Goal: Information Seeking & Learning: Learn about a topic

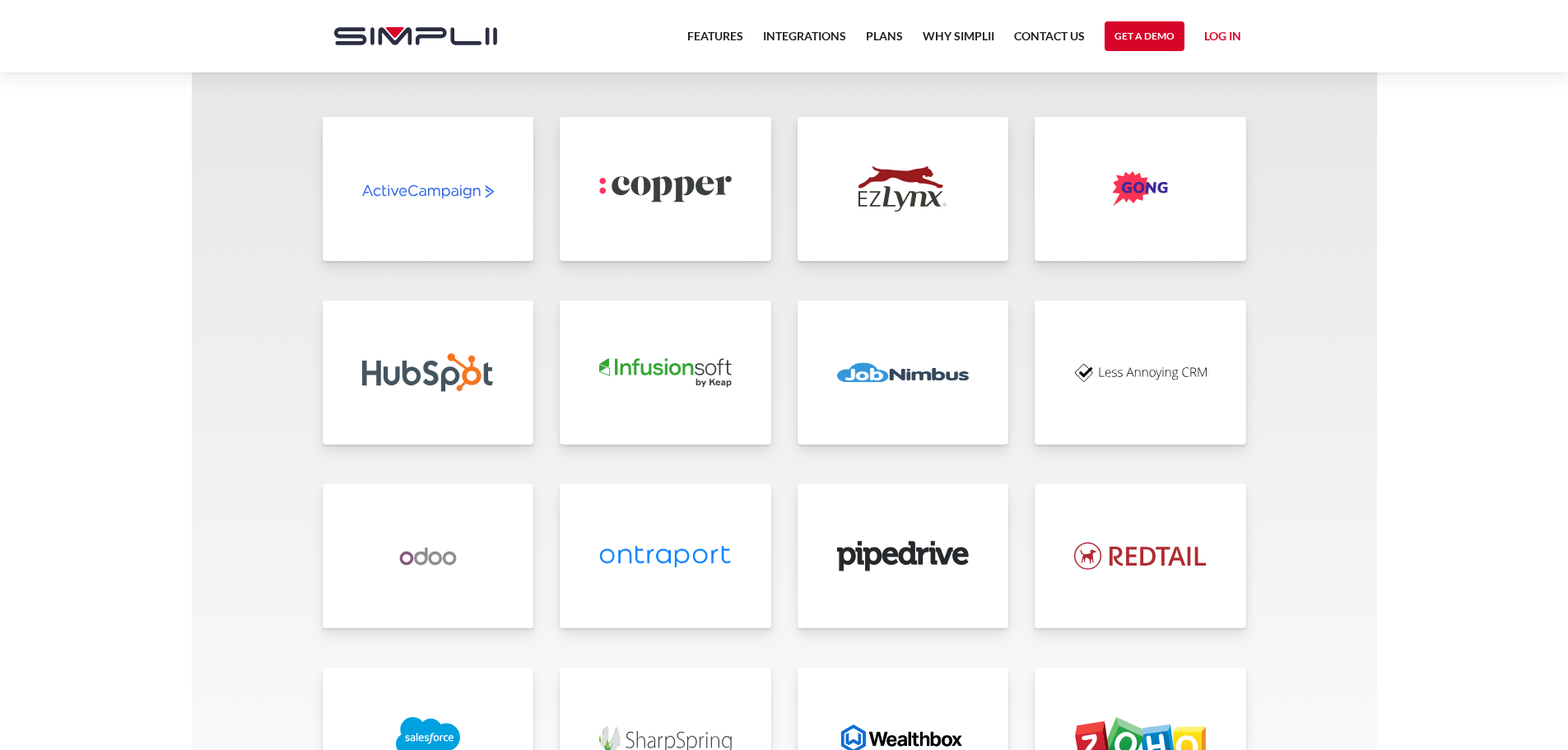
scroll to position [4279, 0]
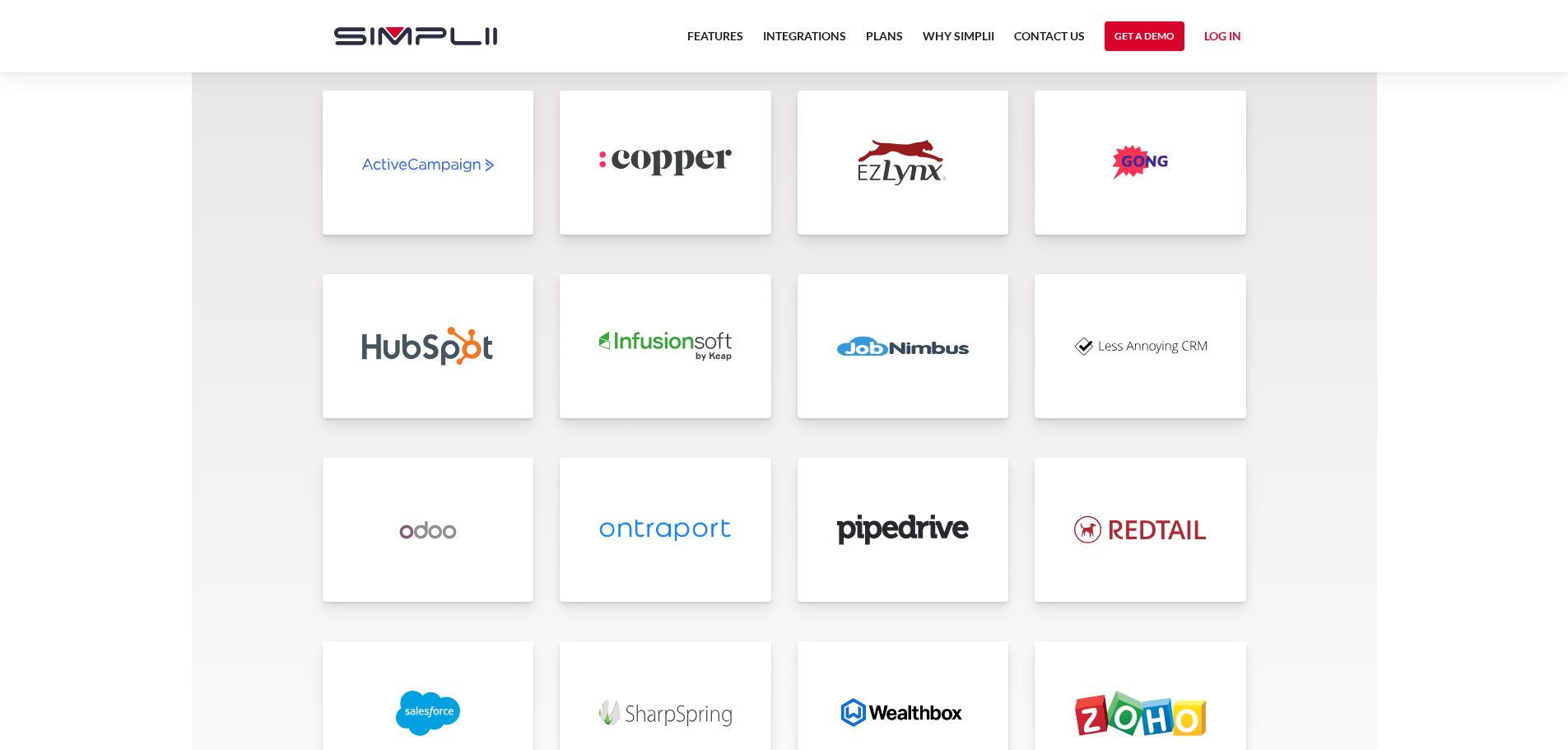
click at [904, 361] on img at bounding box center [904, 346] width 132 height 45
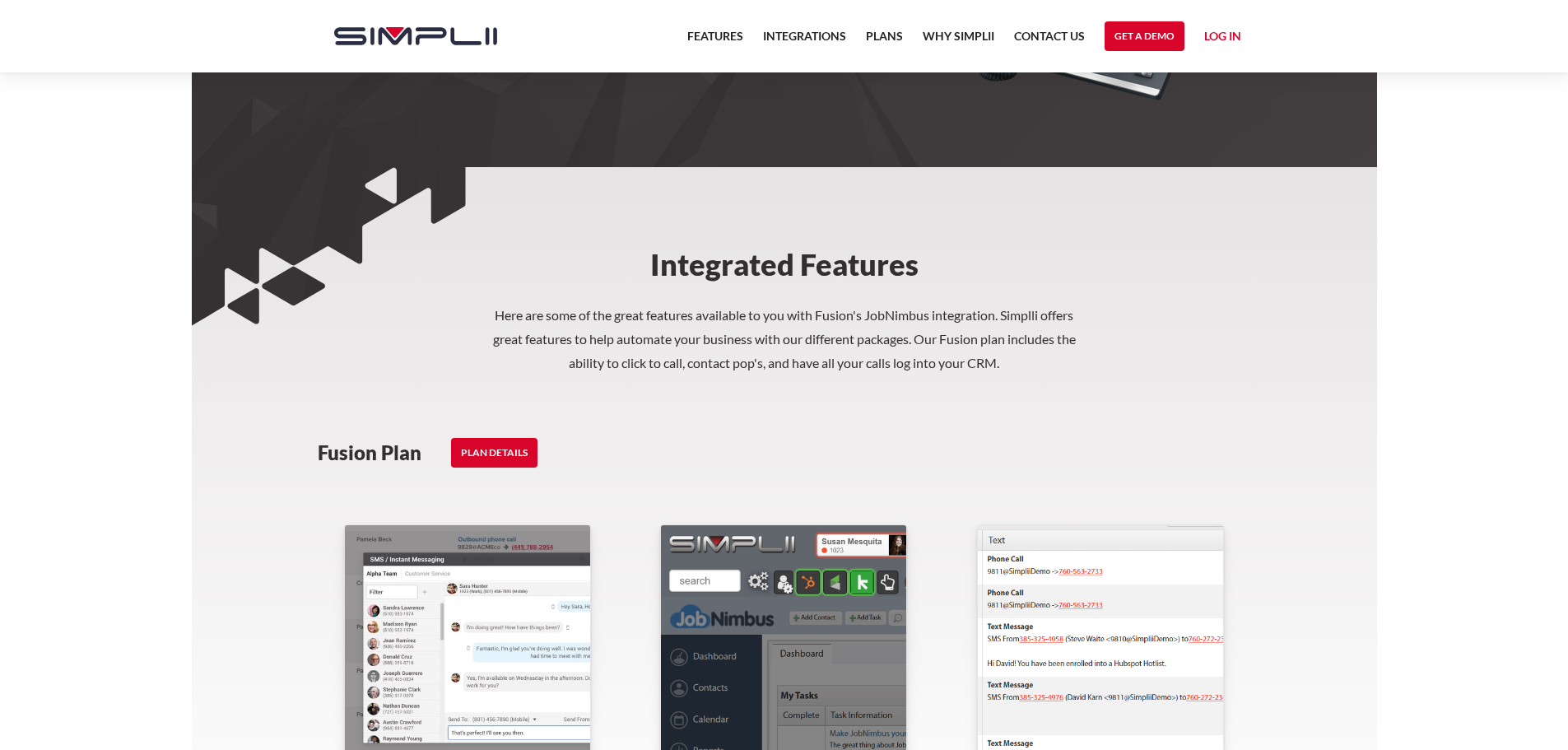
scroll to position [576, 0]
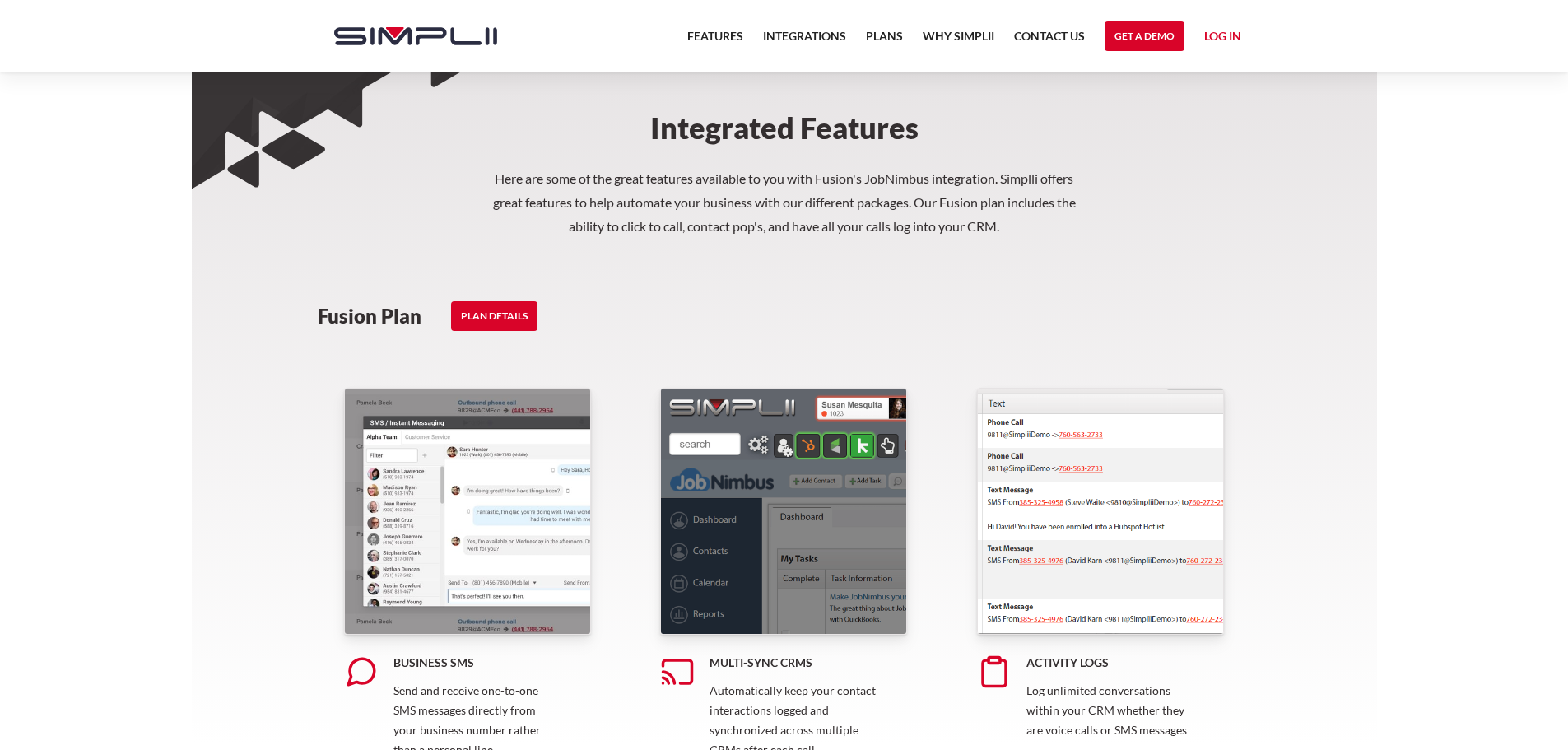
click at [489, 316] on link "PLAN DETAILS" at bounding box center [493, 315] width 86 height 29
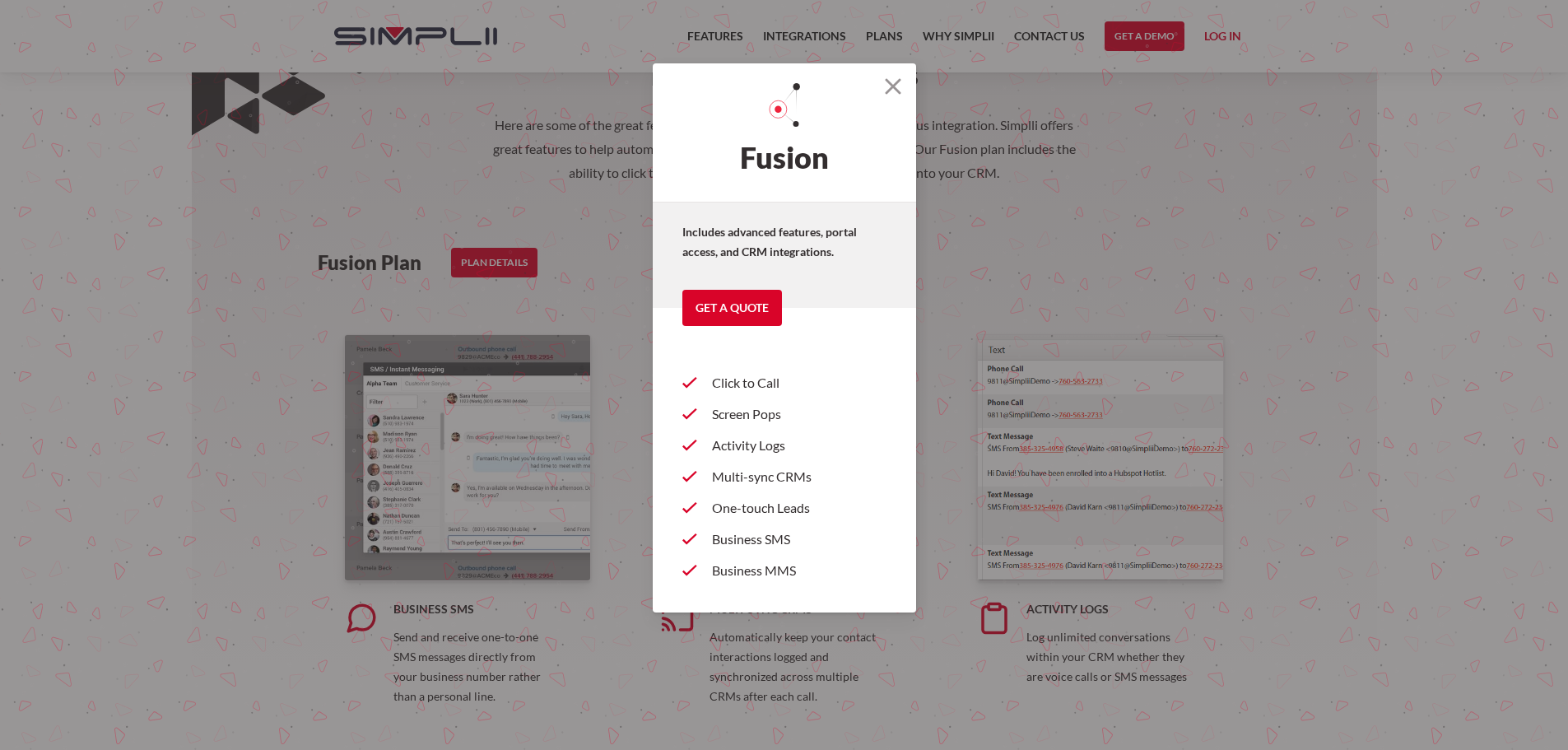
scroll to position [658, 0]
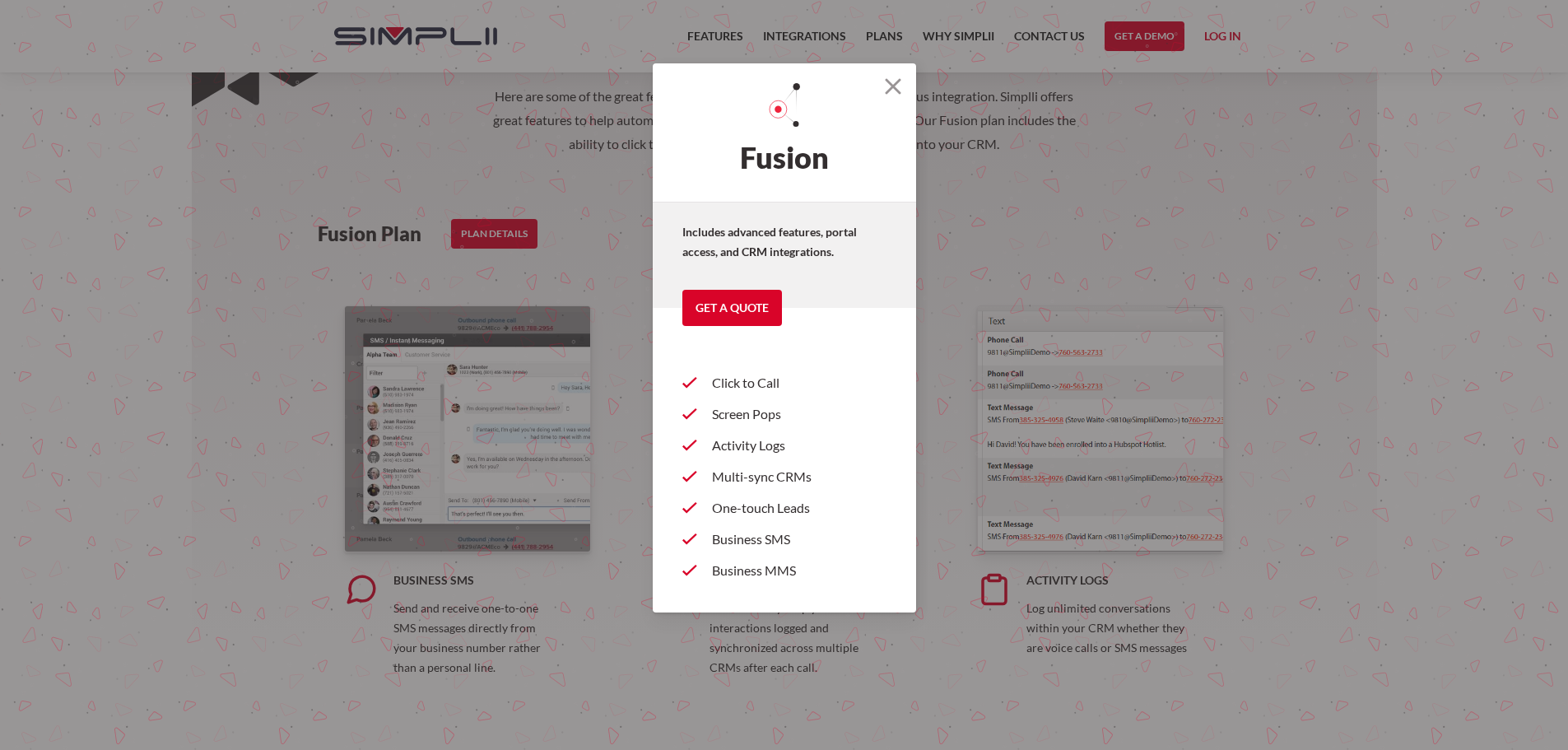
click at [893, 84] on img at bounding box center [892, 86] width 16 height 16
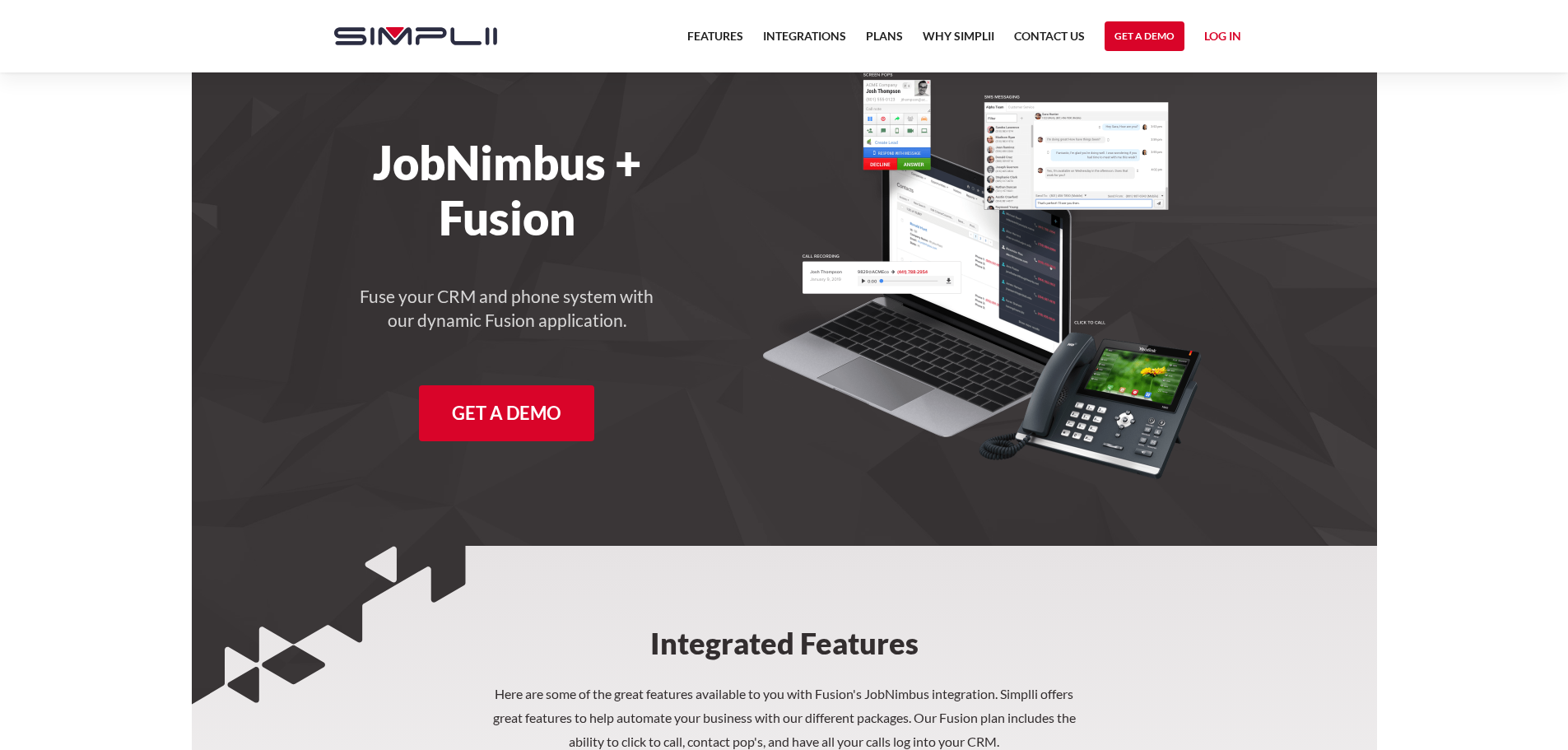
scroll to position [0, 0]
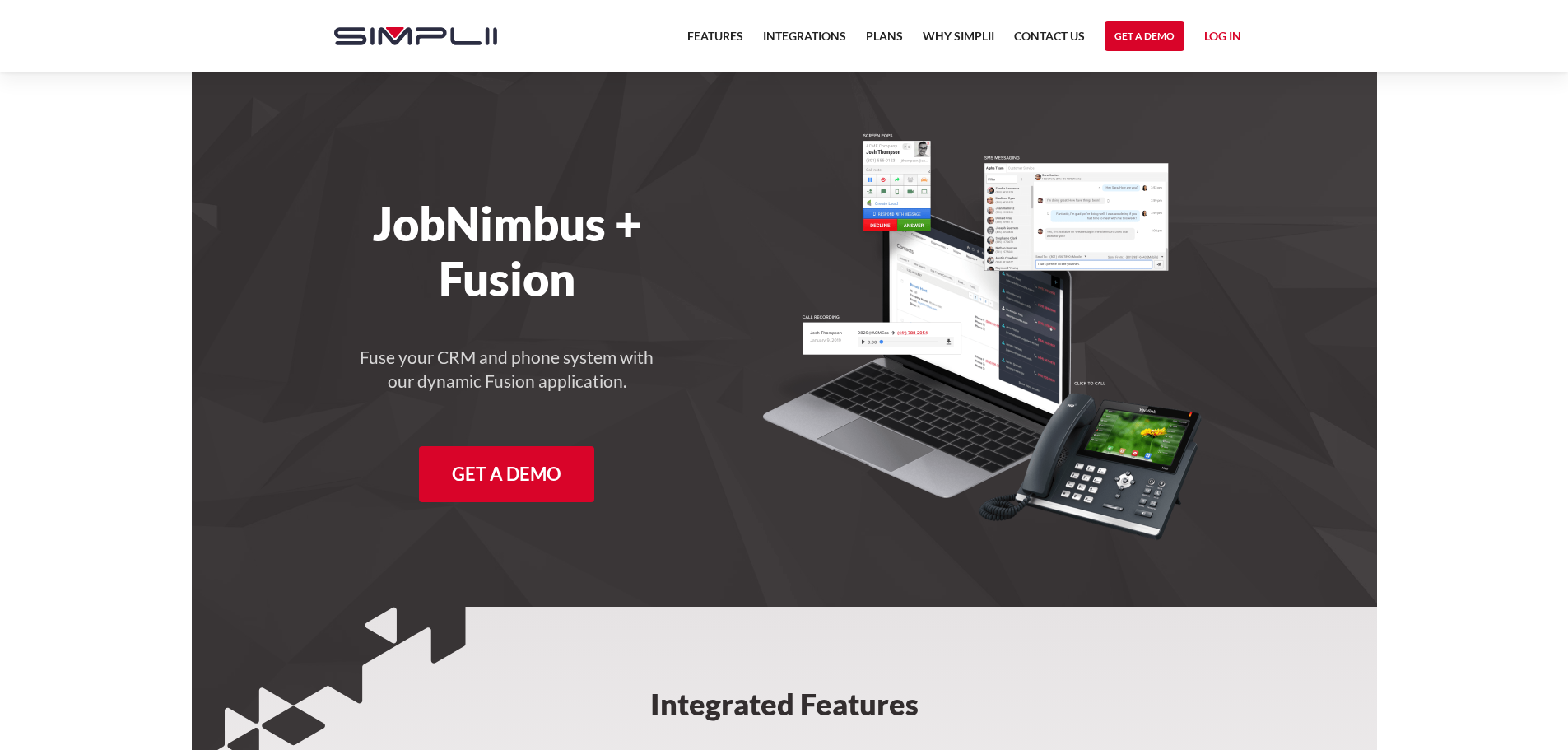
click at [716, 36] on link "Features" at bounding box center [715, 41] width 56 height 29
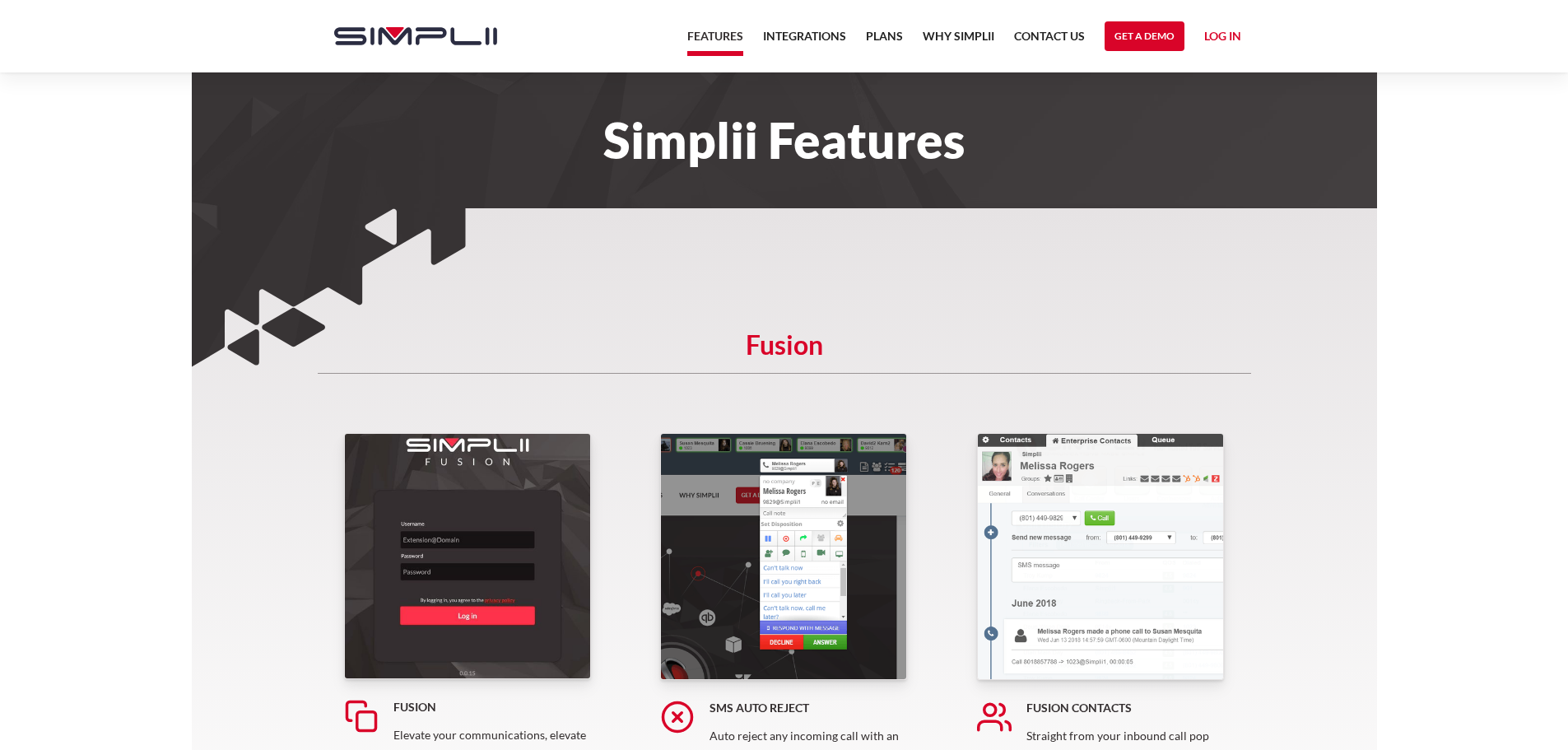
click at [800, 34] on link "Integrations" at bounding box center [805, 41] width 83 height 29
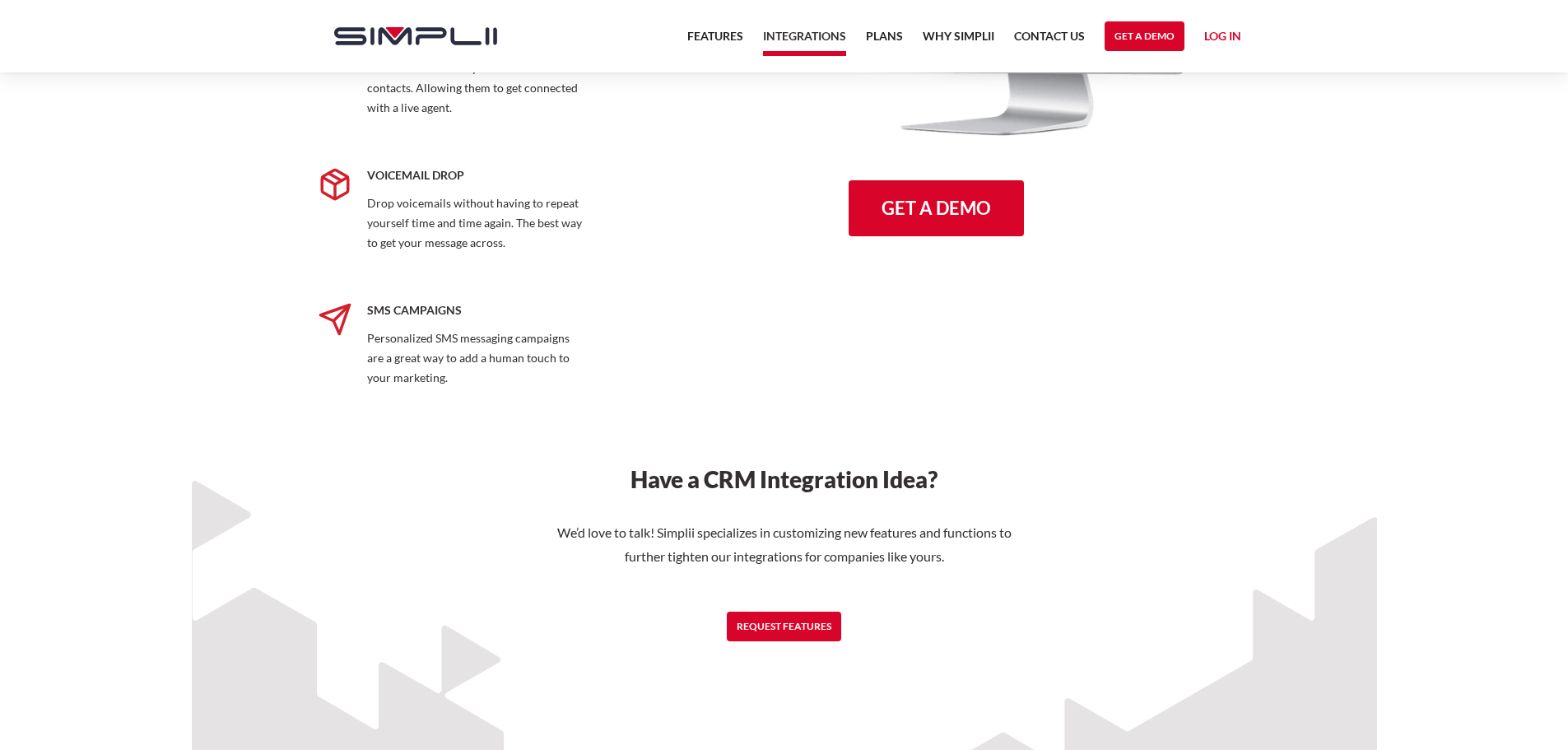
scroll to position [2222, 0]
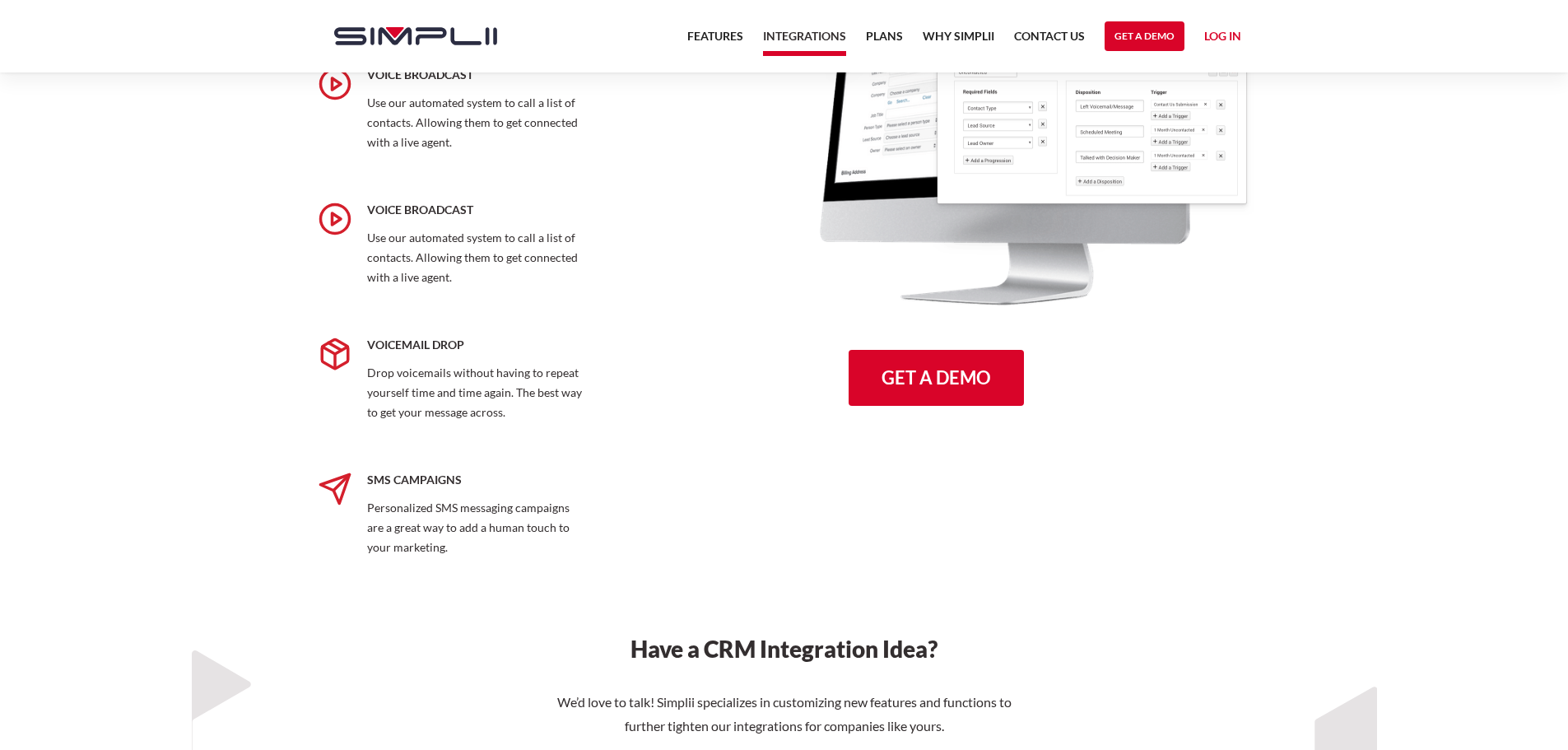
click at [892, 30] on link "Plans" at bounding box center [884, 41] width 37 height 29
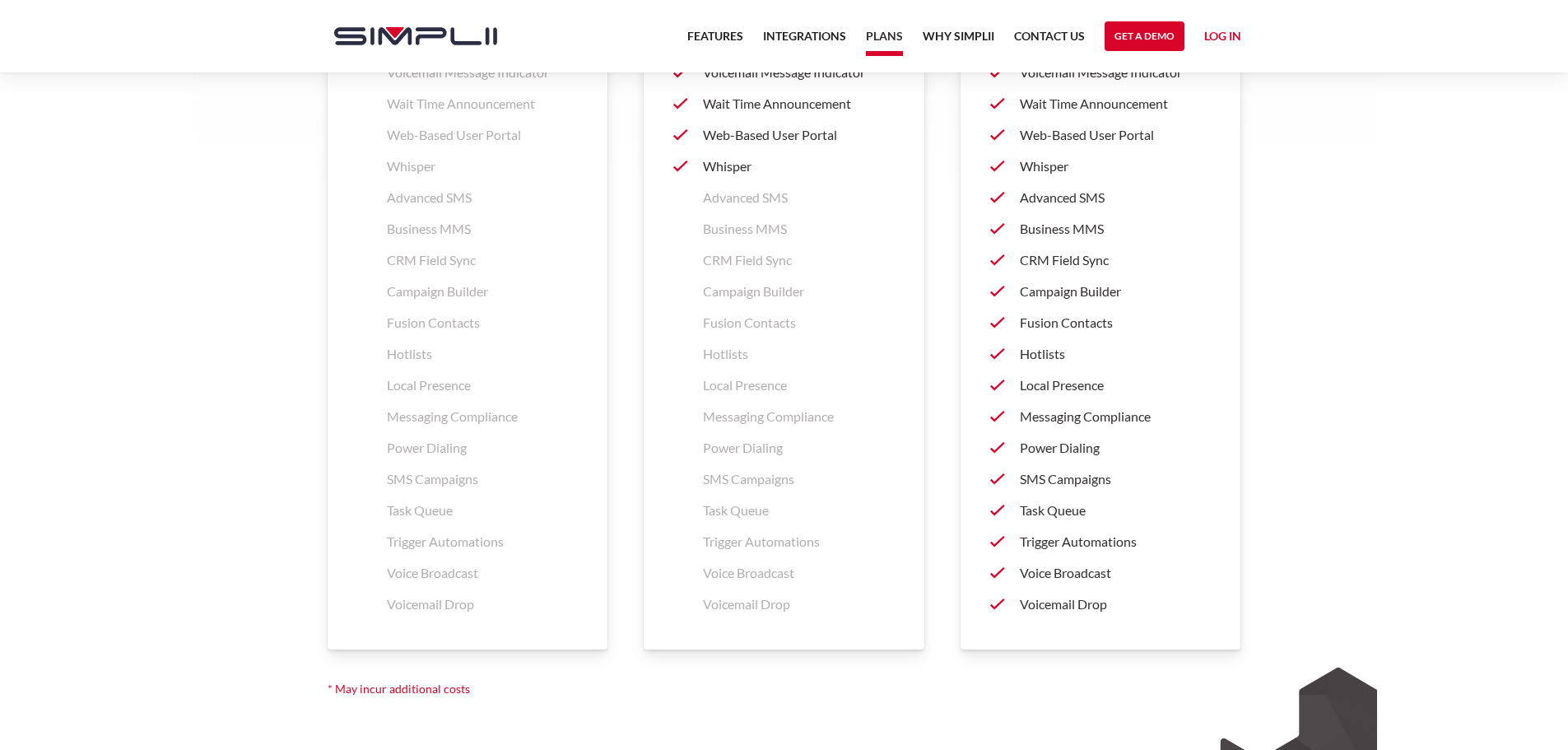
scroll to position [2468, 0]
click at [1050, 197] on p "Advanced SMS" at bounding box center [1115, 197] width 192 height 20
click at [1092, 228] on p "Business MMS" at bounding box center [1115, 230] width 192 height 20
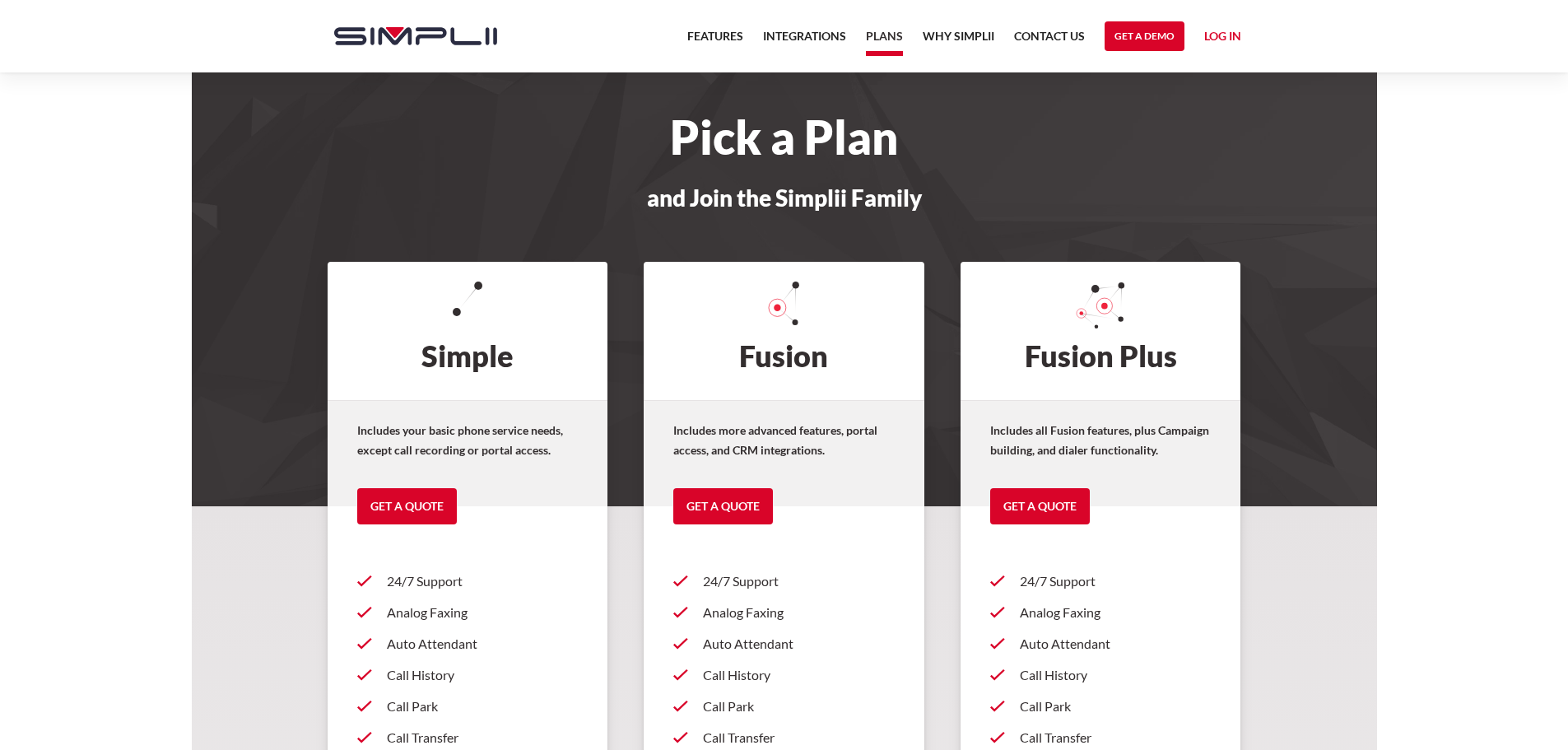
scroll to position [0, 0]
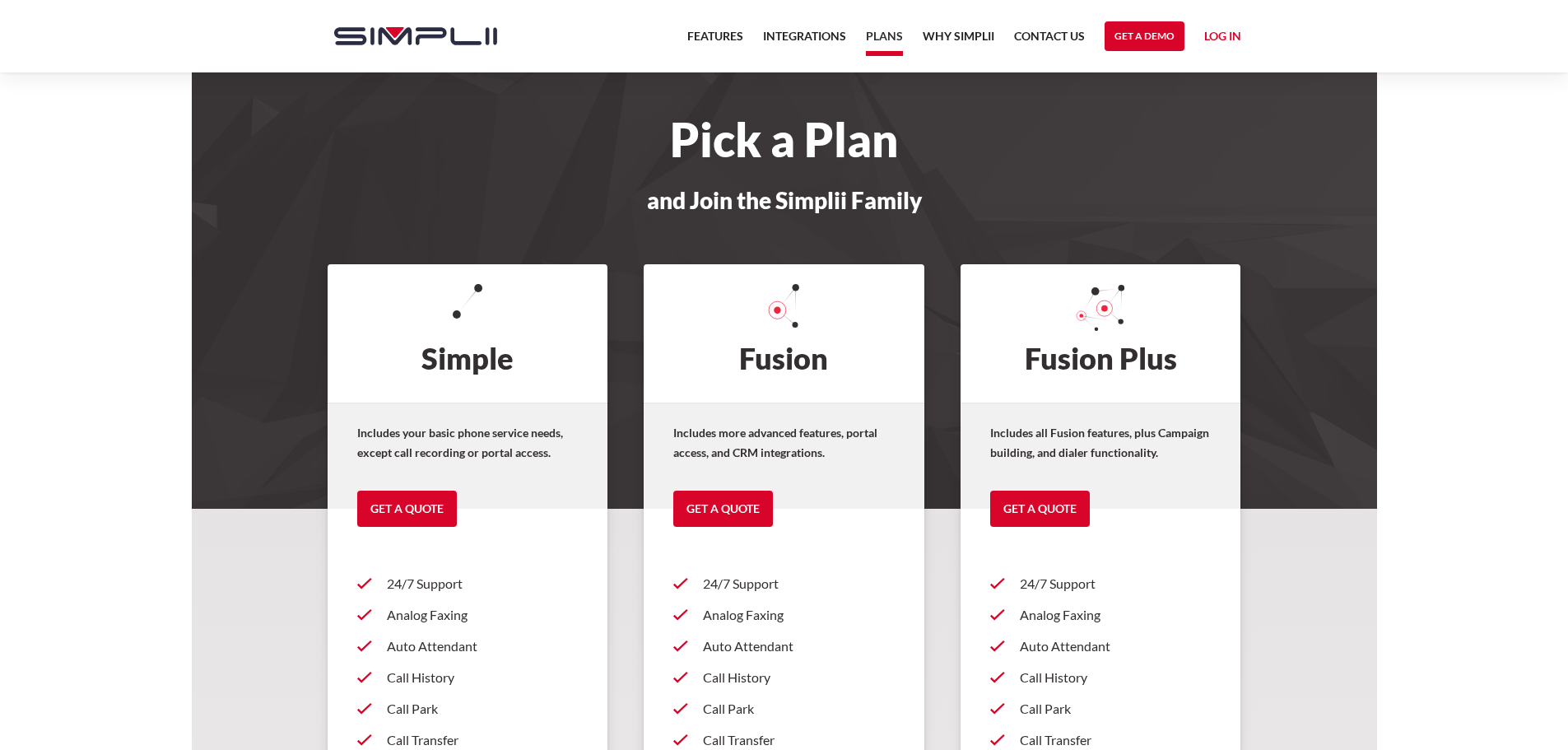
click at [929, 35] on link "Why Simplii" at bounding box center [959, 41] width 72 height 29
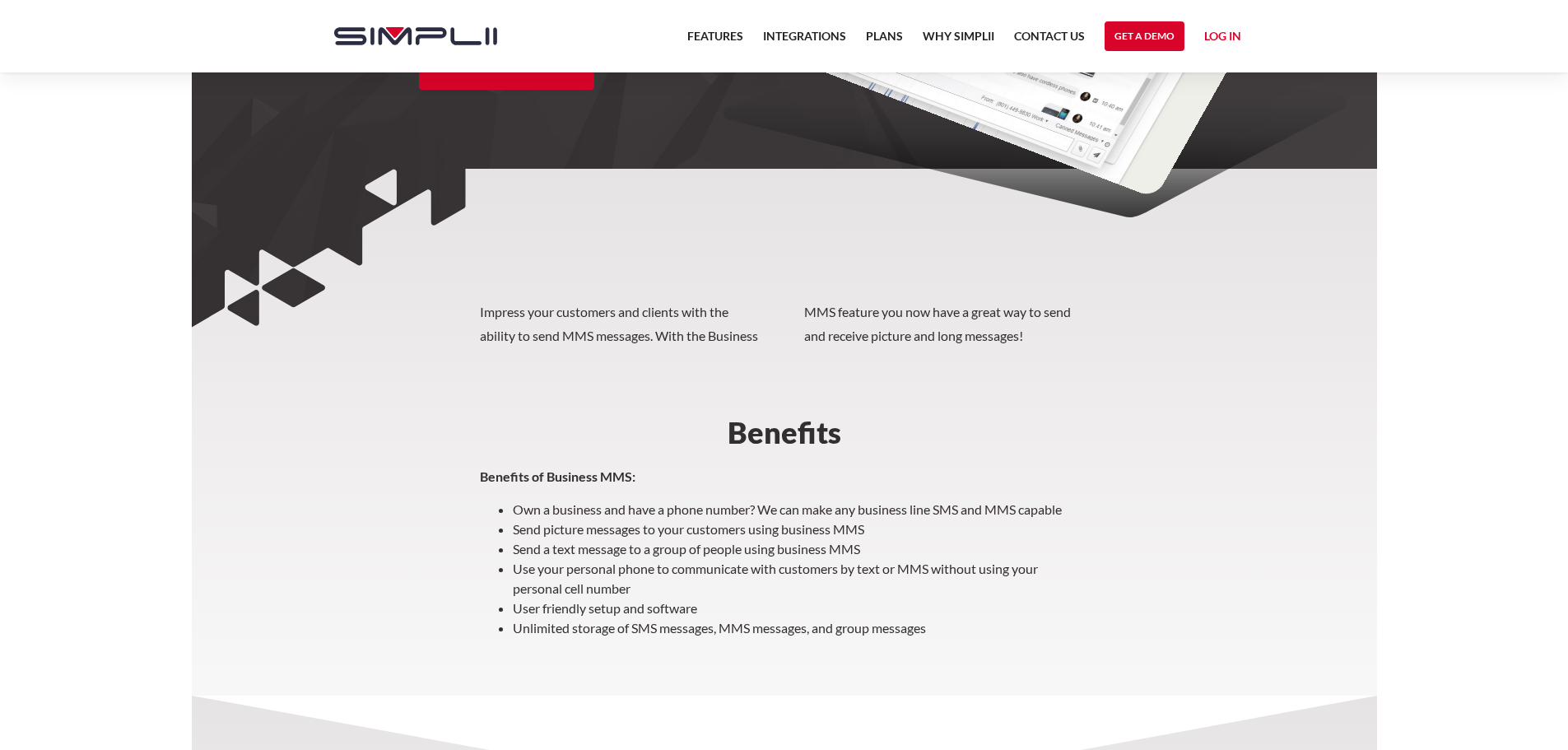
scroll to position [412, 0]
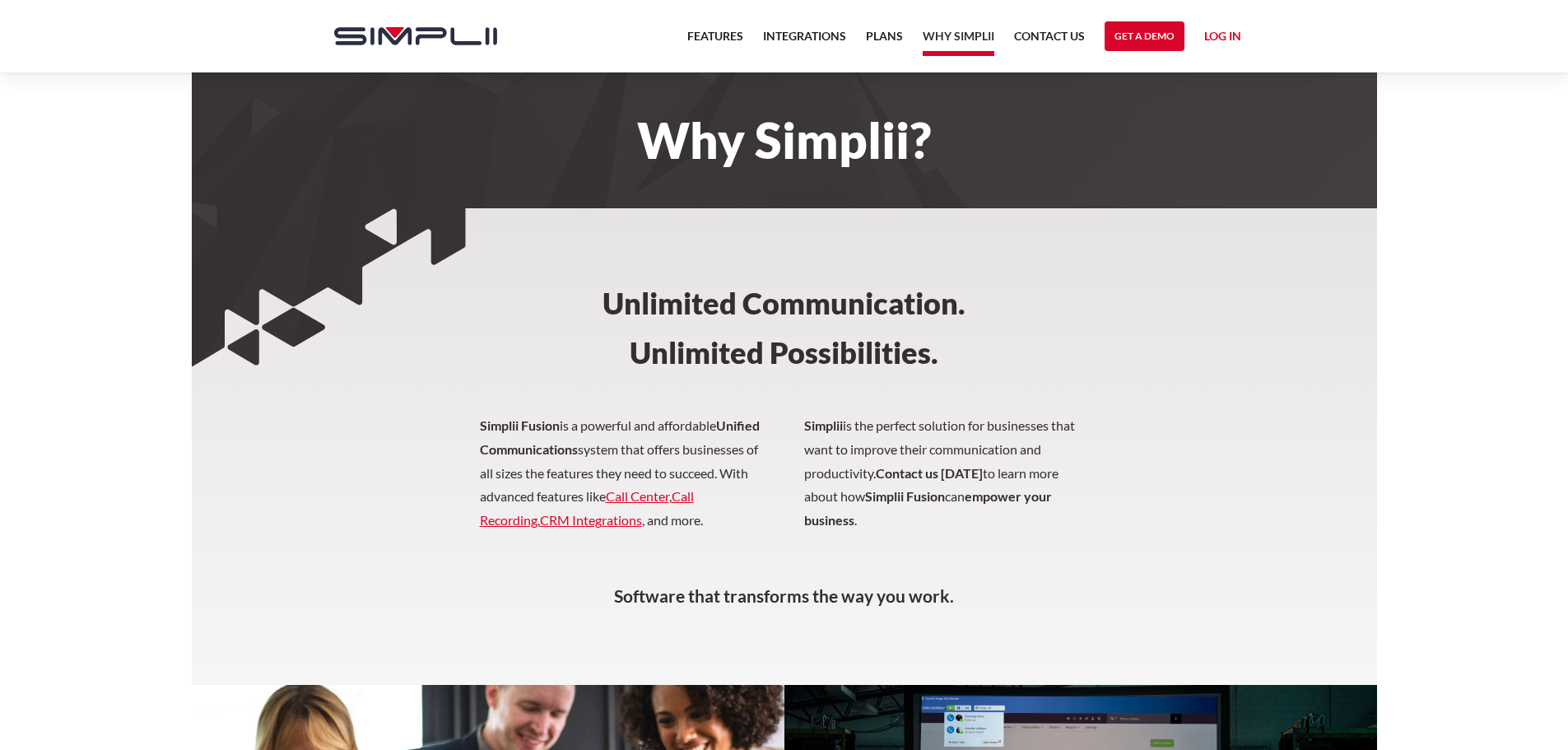
click at [469, 42] on img "home" at bounding box center [416, 36] width 163 height 18
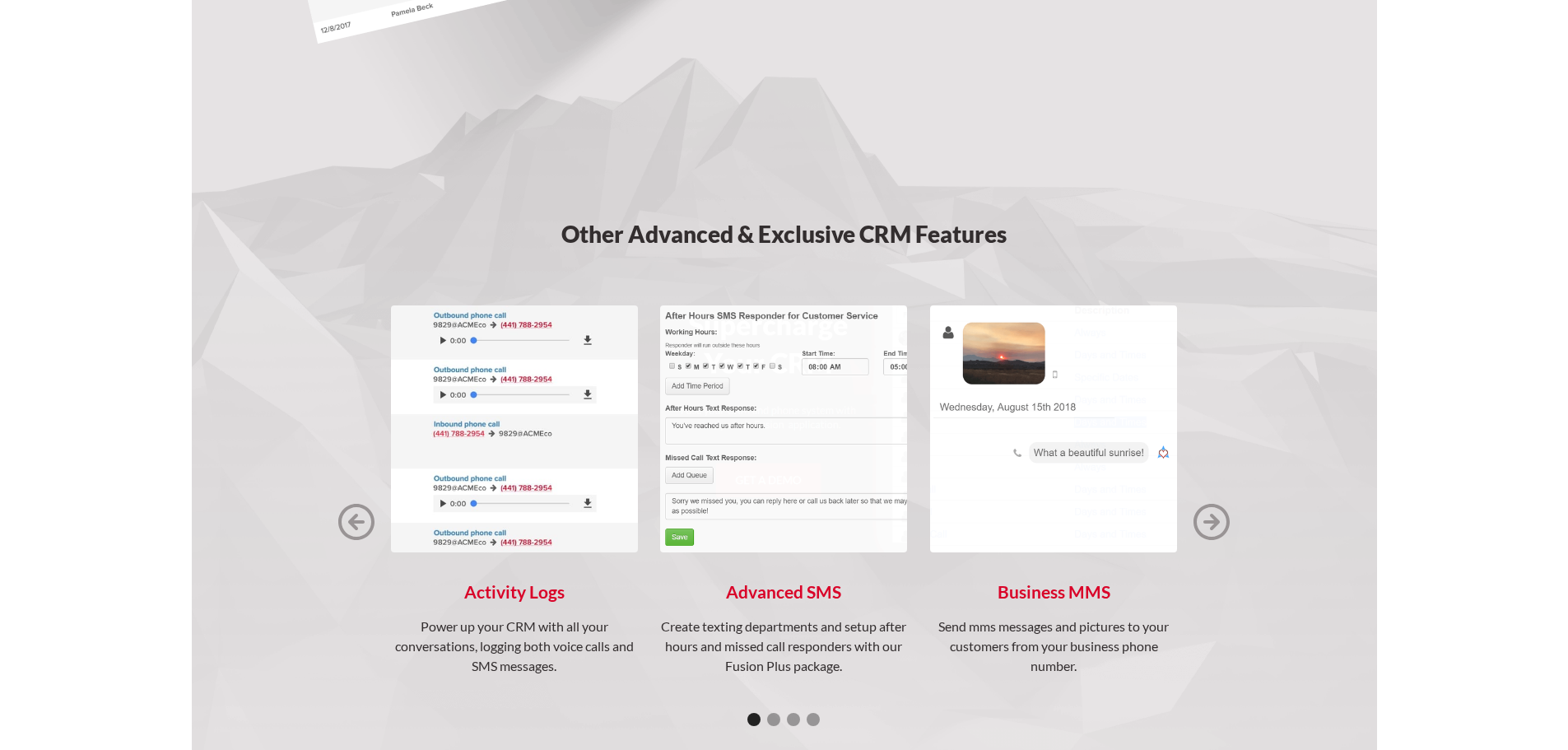
scroll to position [2057, 0]
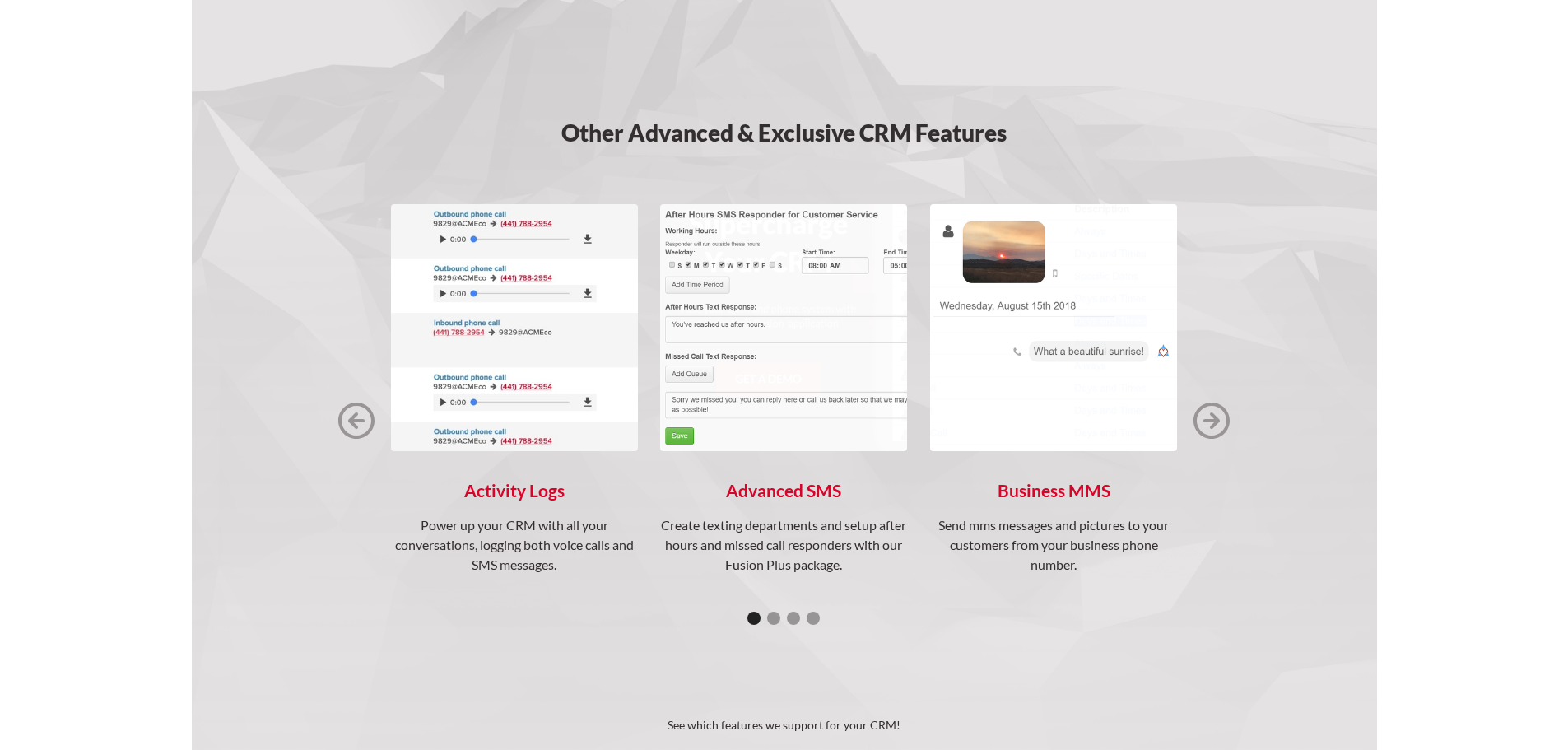
click at [1210, 423] on img "next slide" at bounding box center [1212, 420] width 36 height 36
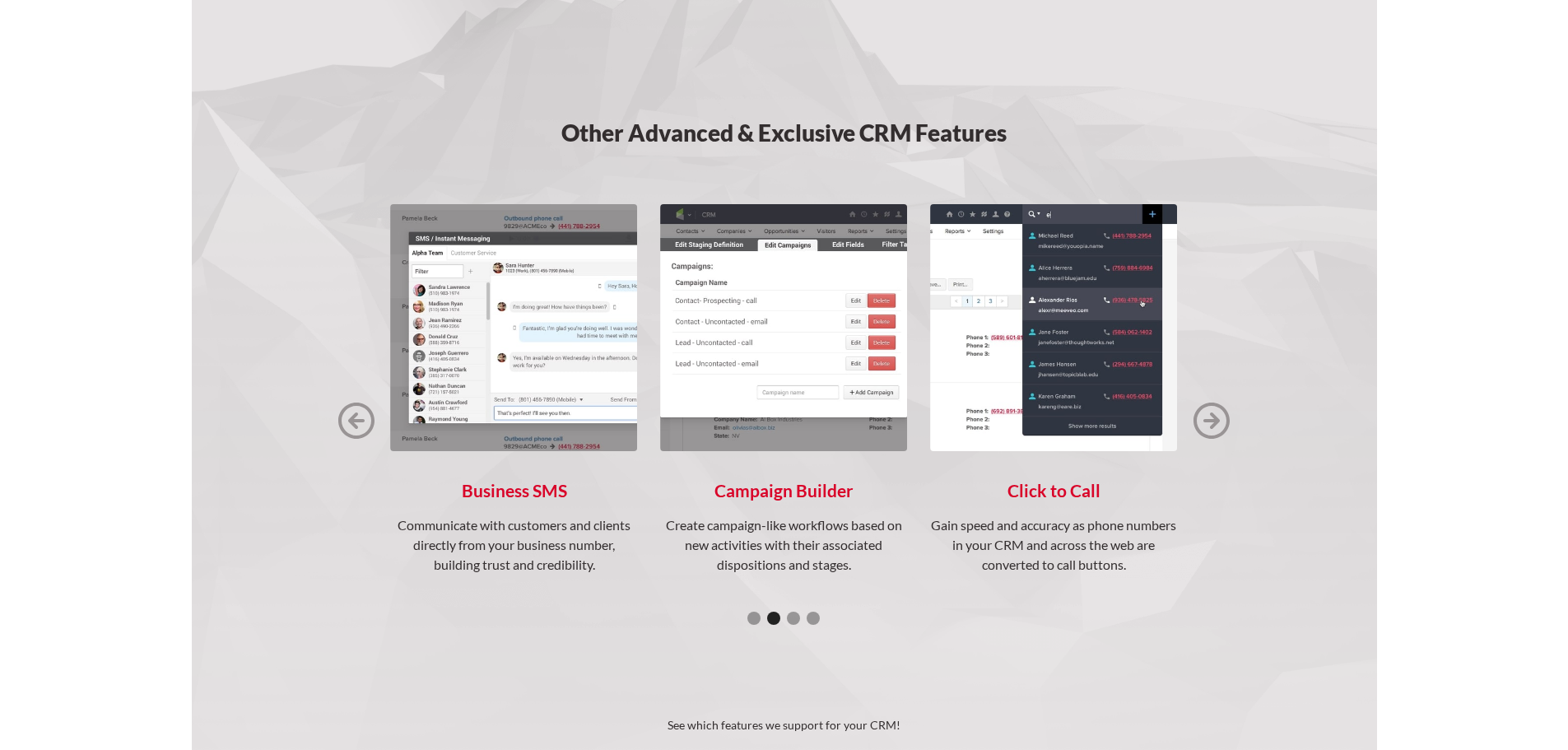
click at [1210, 424] on img "next slide" at bounding box center [1212, 420] width 36 height 36
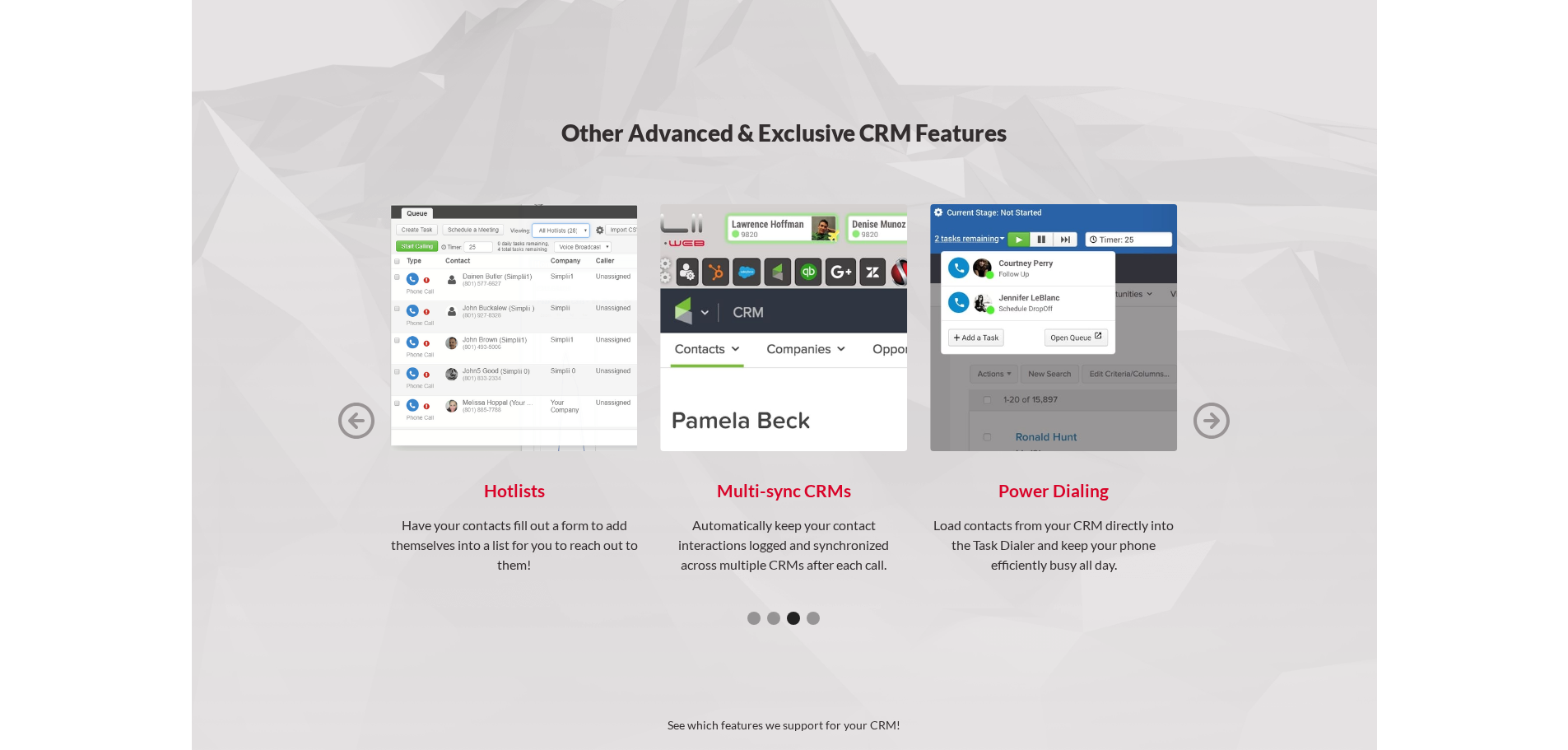
click at [1209, 424] on img "next slide" at bounding box center [1212, 420] width 36 height 36
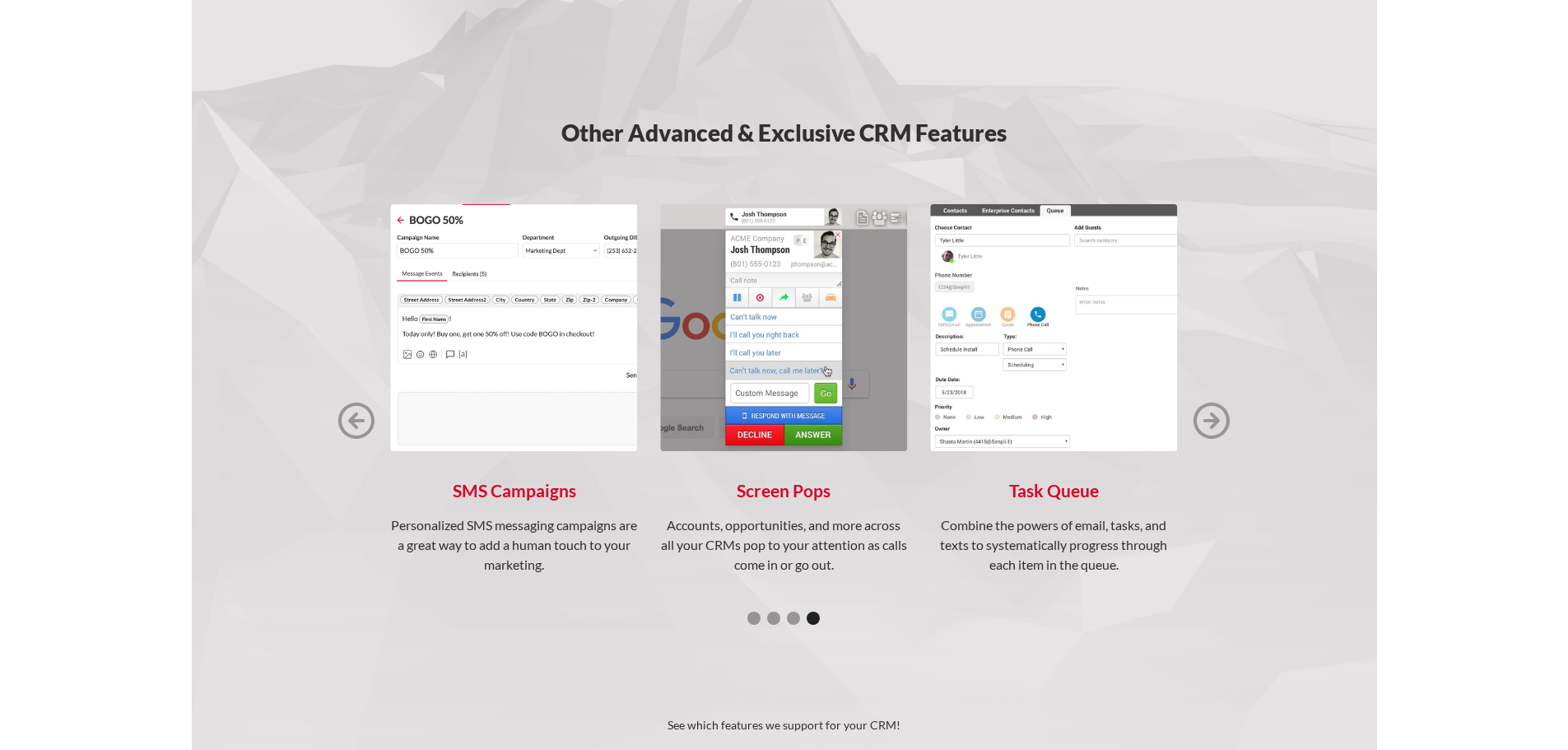
click at [1208, 424] on img "next slide" at bounding box center [1212, 420] width 36 height 36
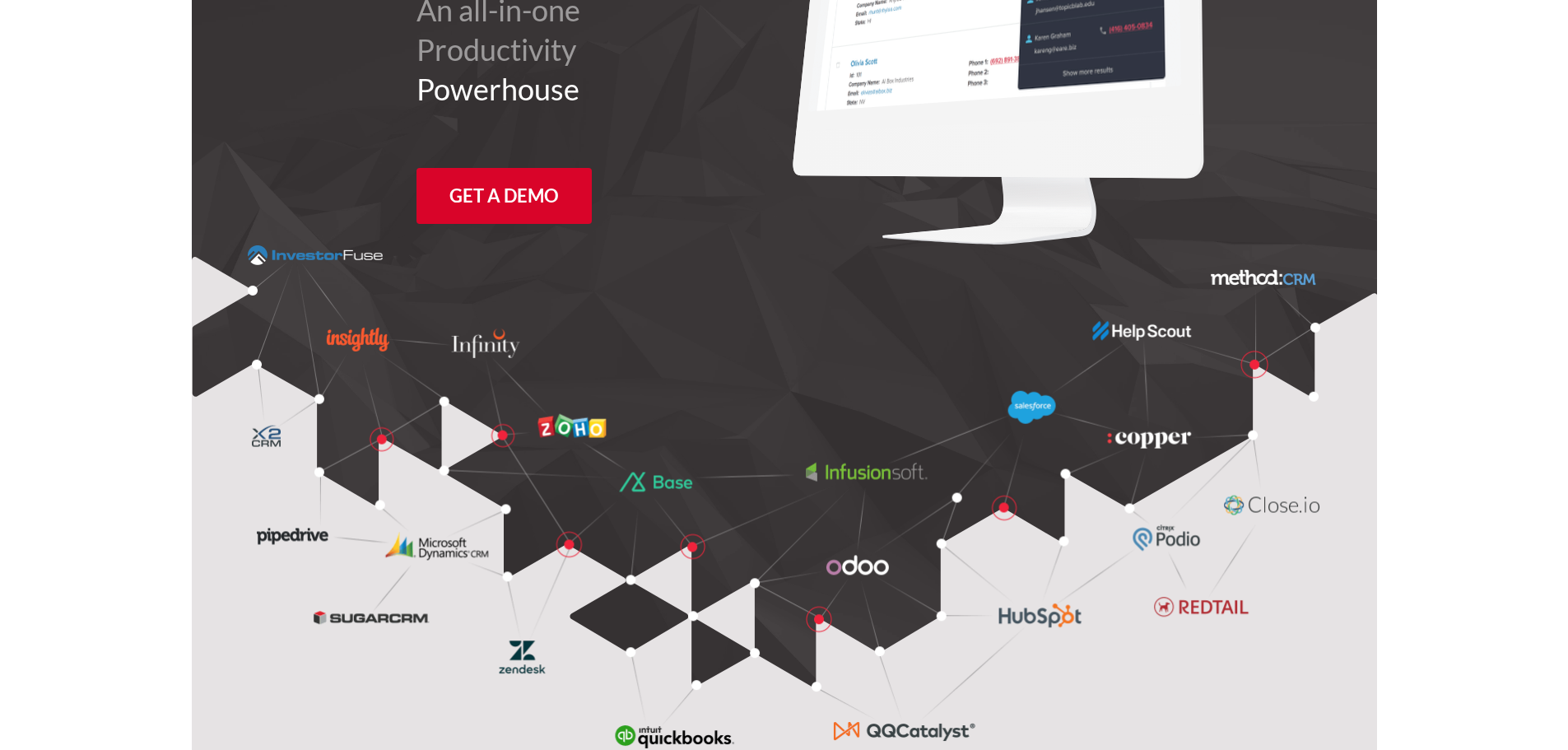
scroll to position [0, 0]
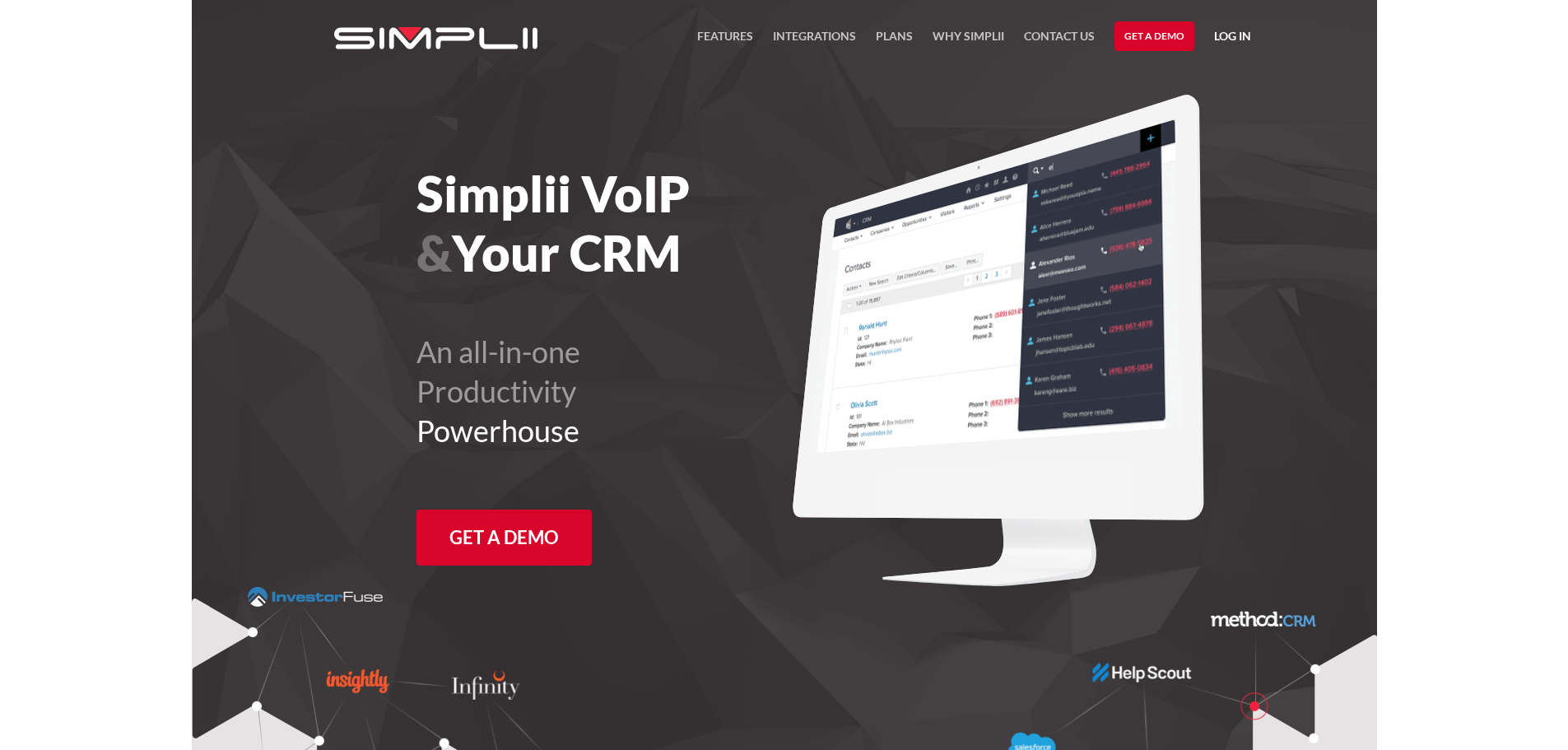
click at [421, 40] on img "home" at bounding box center [436, 39] width 203 height 23
click at [1159, 37] on link "Get a Demo" at bounding box center [1154, 36] width 79 height 29
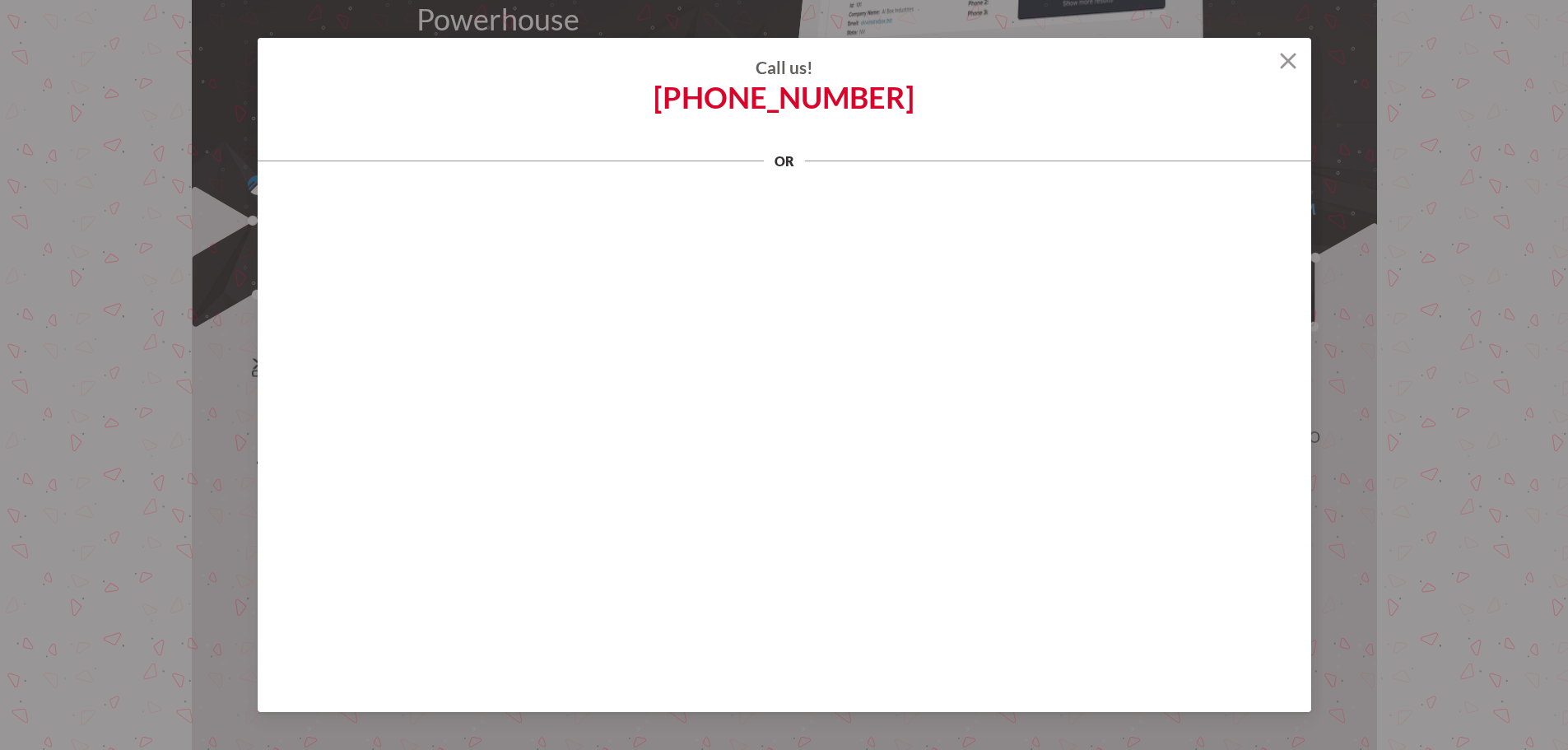
click at [1281, 60] on img at bounding box center [1288, 60] width 16 height 16
